Goal: Navigation & Orientation: Find specific page/section

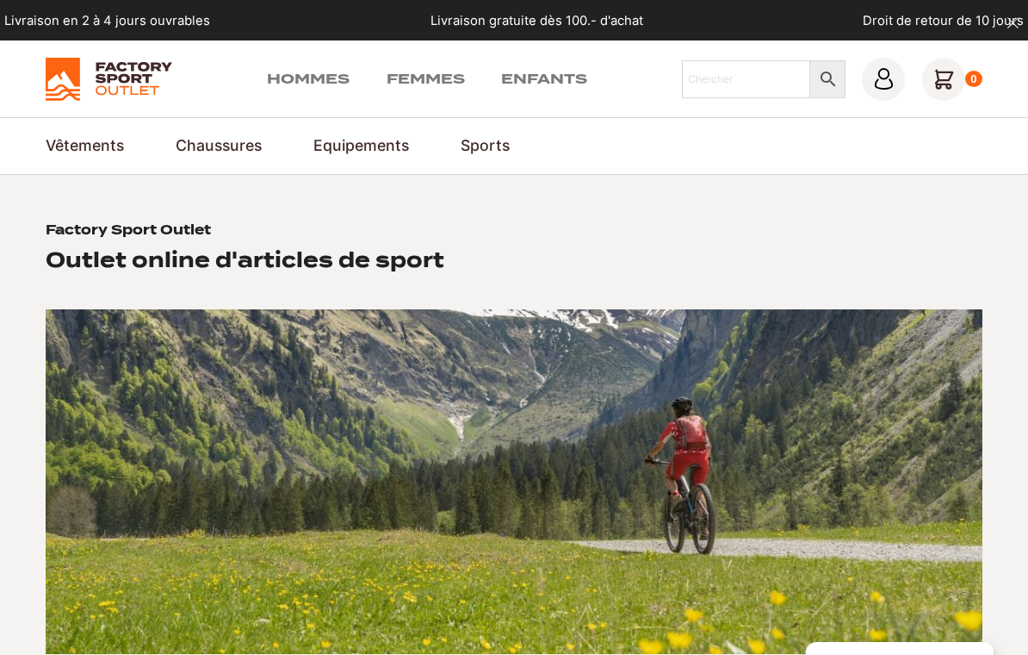
click at [0, 0] on link "Shorts" at bounding box center [0, 0] width 0 height 0
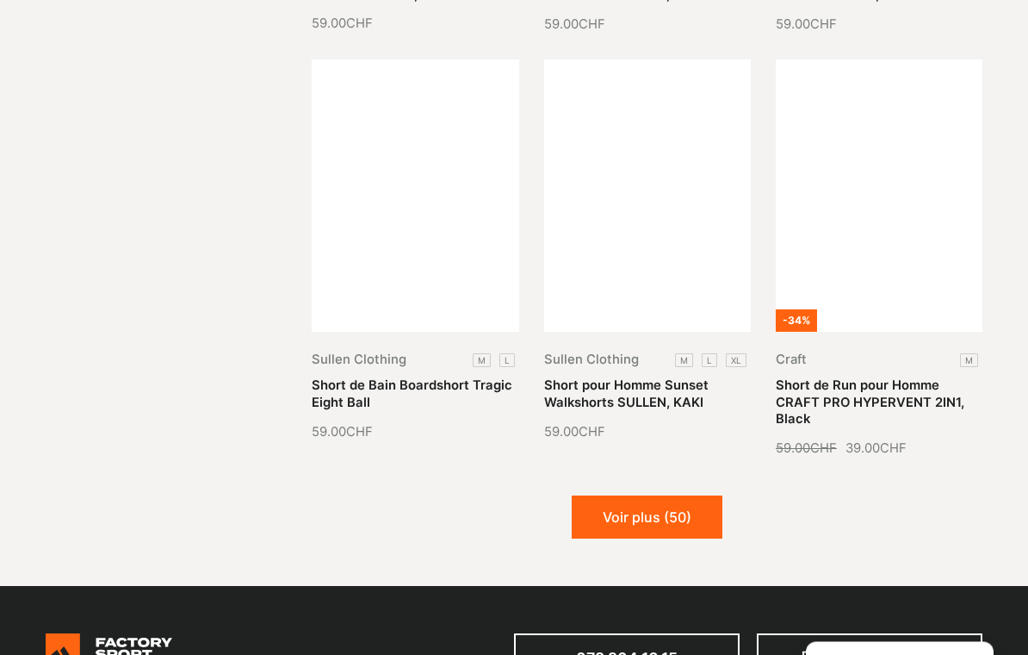
scroll to position [1729, 0]
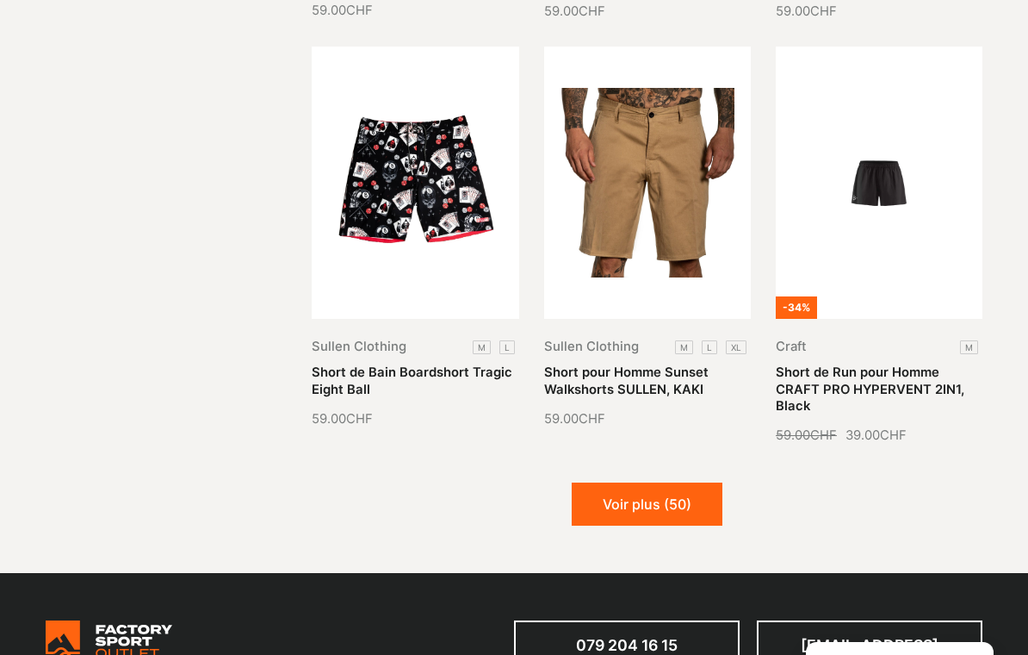
click at [674, 495] on button "Voir plus (50)" at bounding box center [647, 503] width 151 height 43
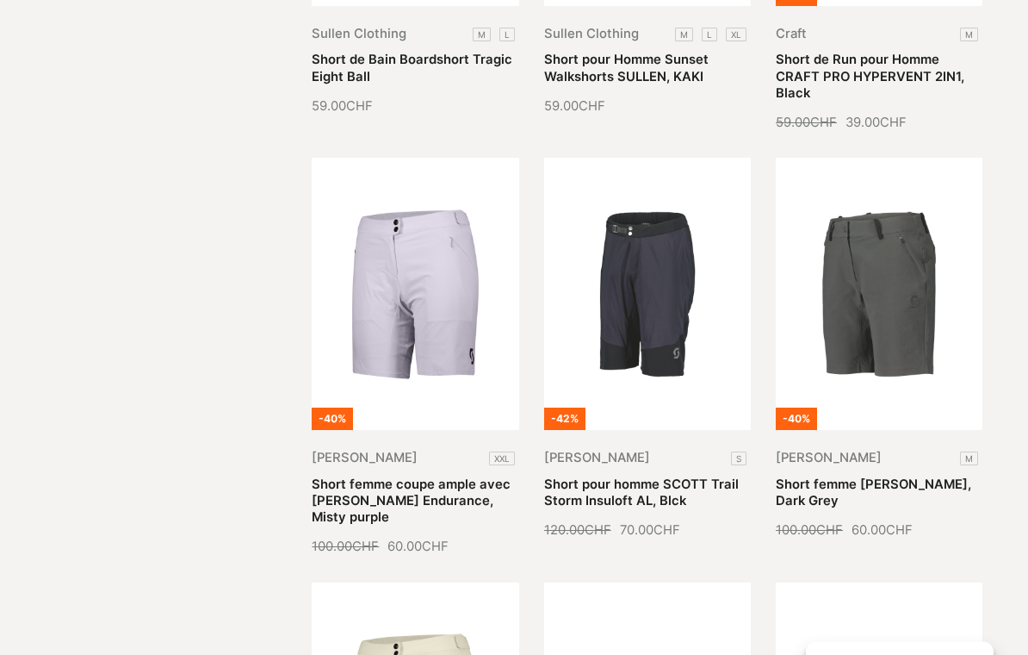
scroll to position [2078, 0]
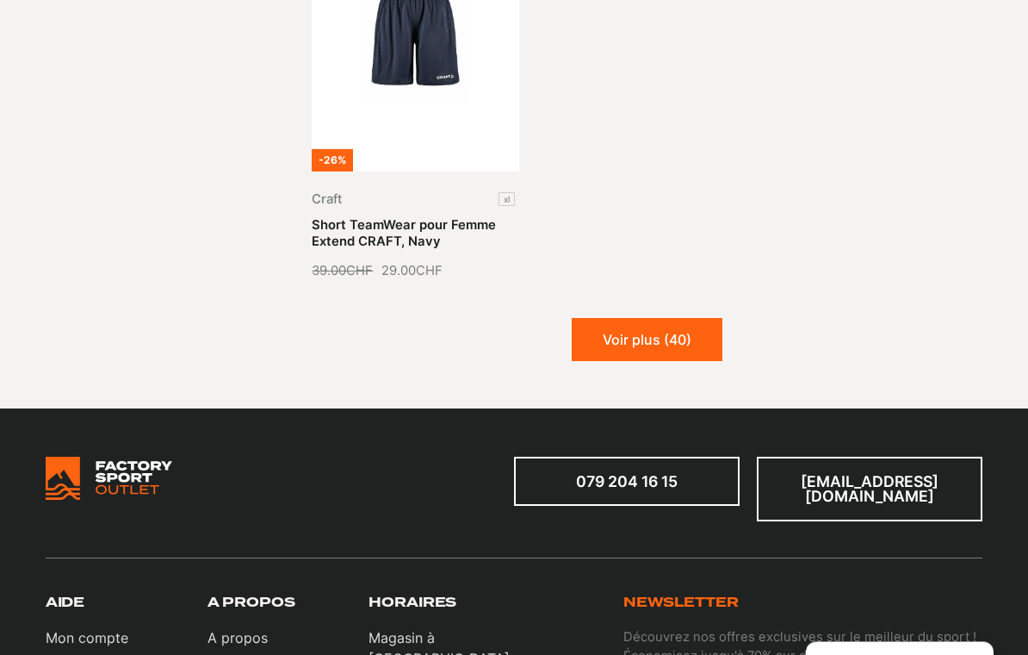
click at [694, 330] on button "Voir plus (40)" at bounding box center [647, 340] width 151 height 43
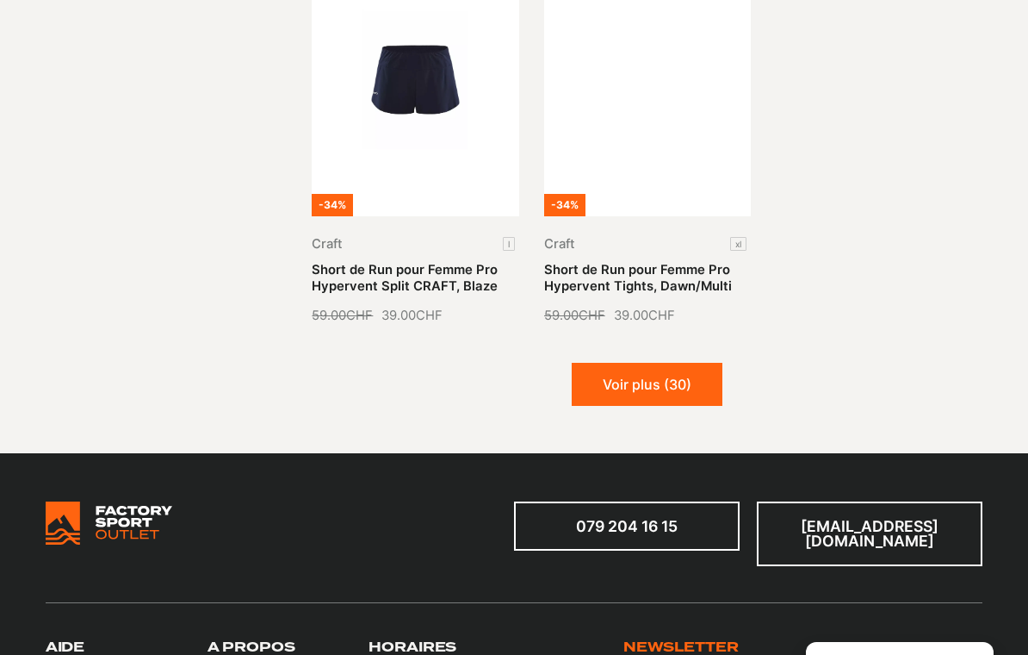
scroll to position [4819, 0]
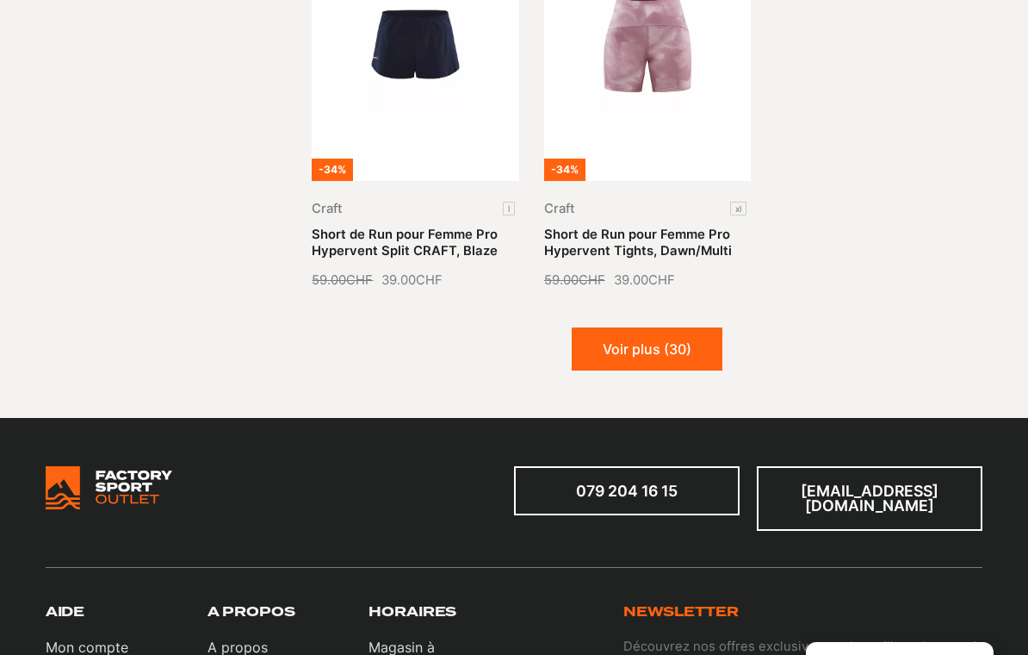
click at [668, 327] on button "Voir plus (30)" at bounding box center [647, 348] width 151 height 43
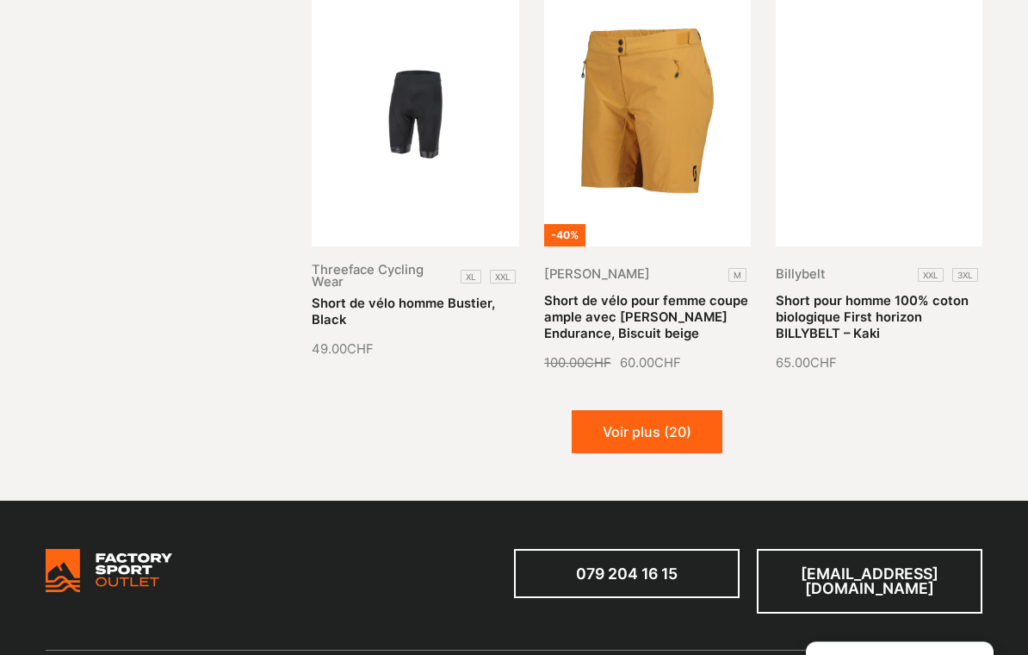
scroll to position [6023, 0]
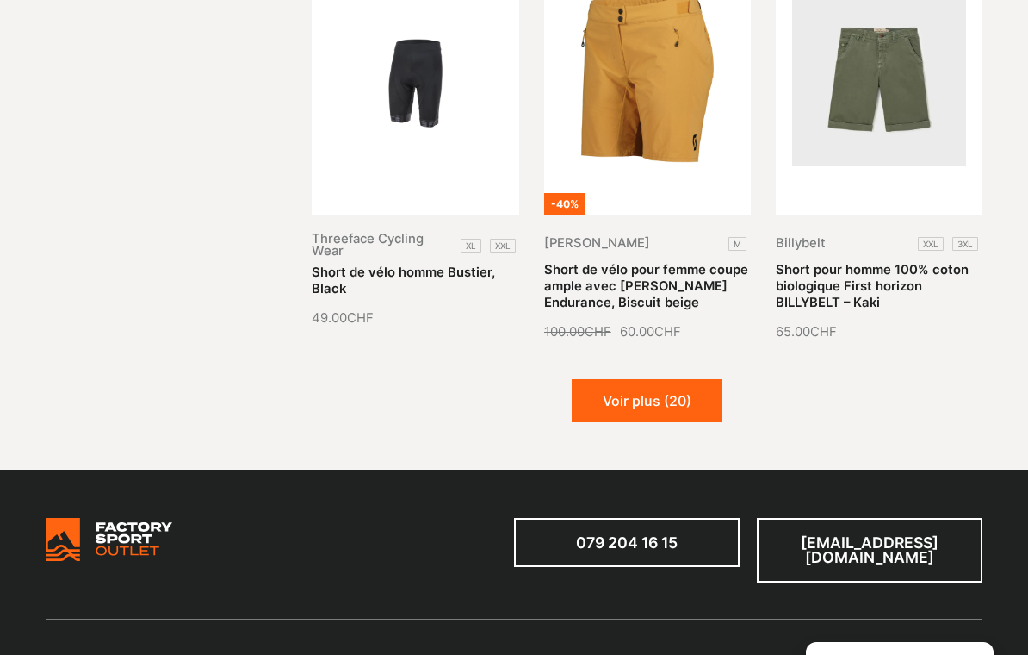
click at [685, 387] on button "Voir plus (20)" at bounding box center [647, 400] width 151 height 43
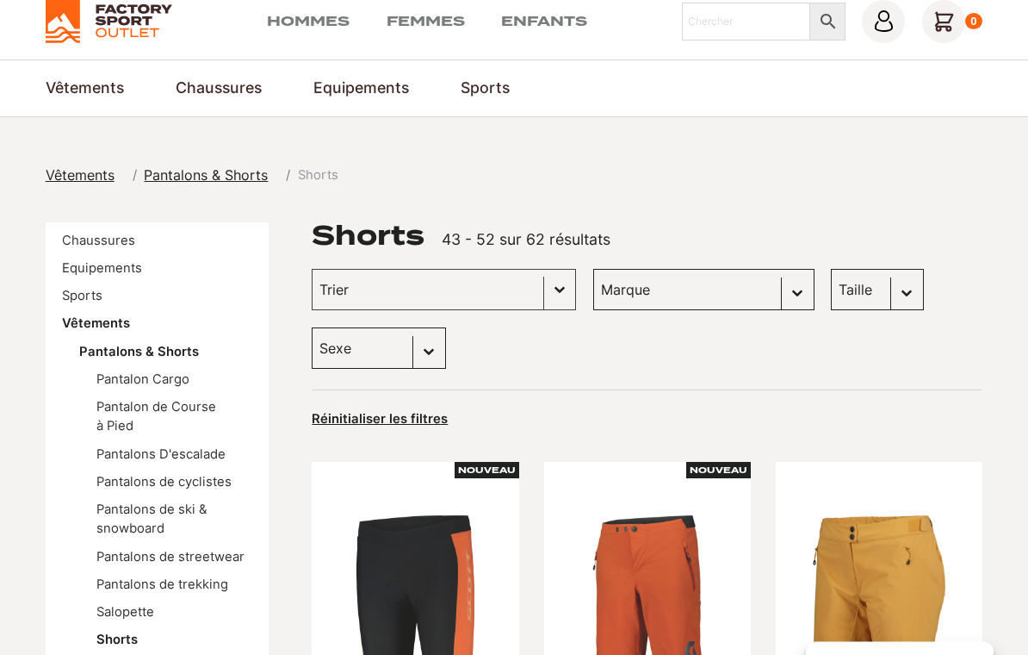
scroll to position [68, 0]
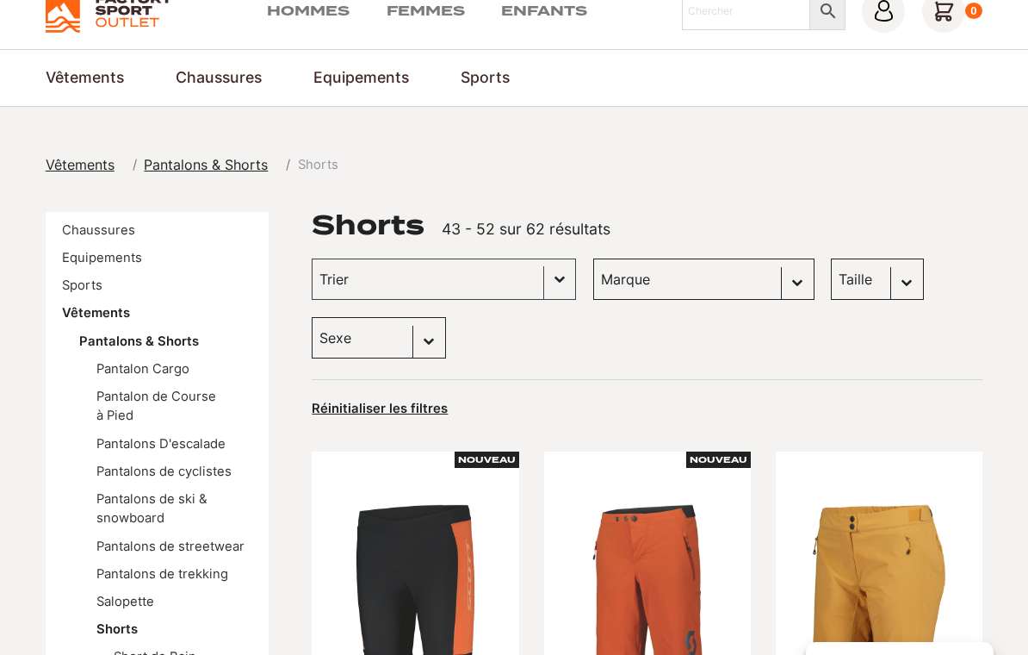
click at [0, 0] on link "Sandales et Tongs" at bounding box center [0, 0] width 0 height 0
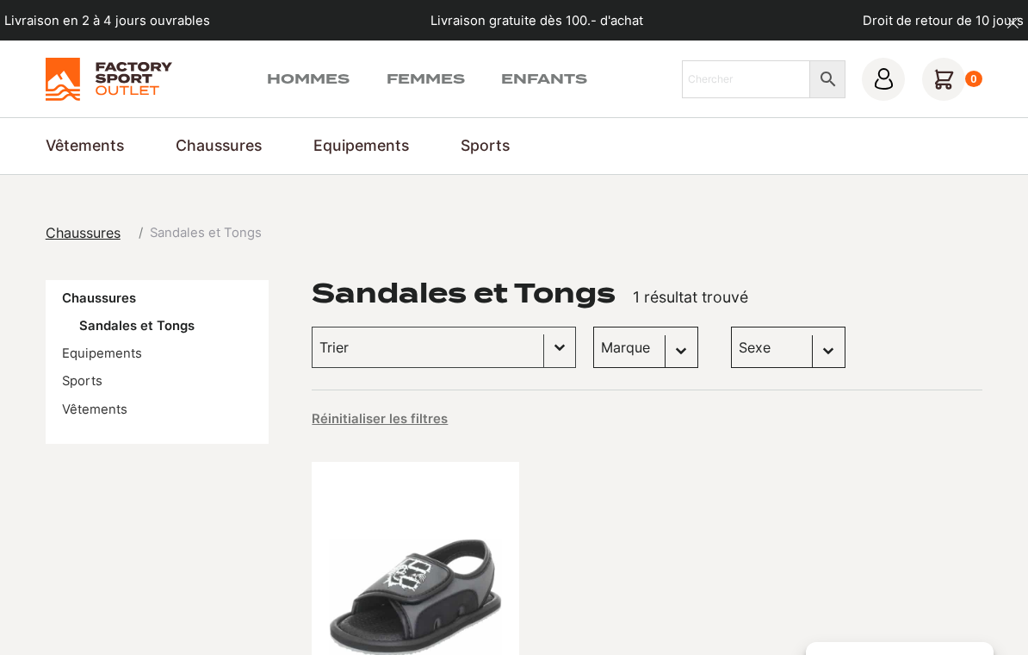
click at [307, 70] on link "Hommes" at bounding box center [308, 79] width 83 height 21
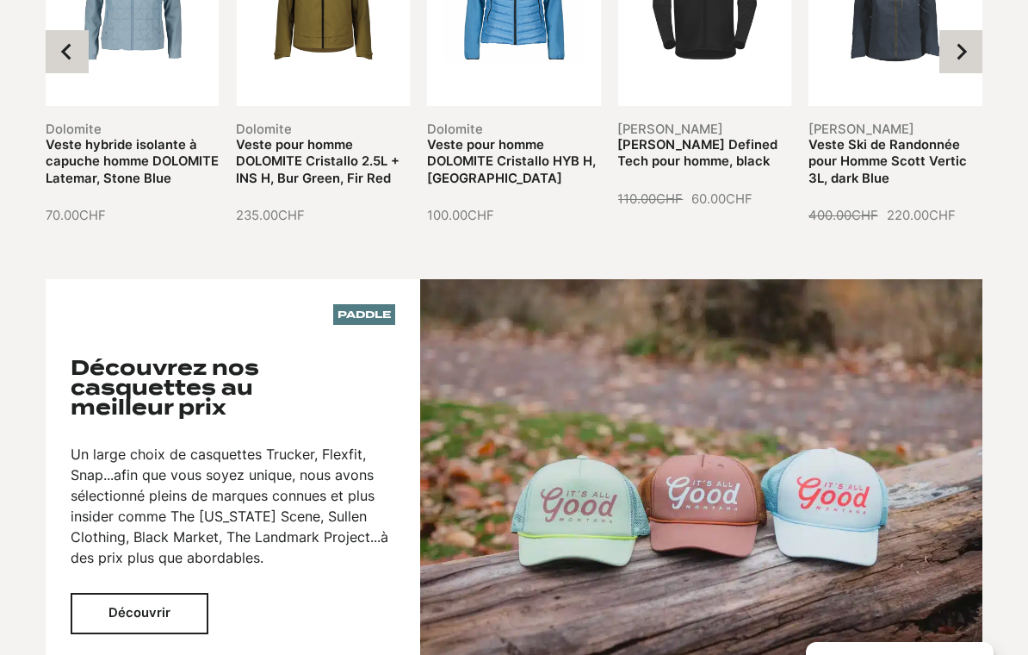
scroll to position [2273, 0]
